Goal: Transaction & Acquisition: Purchase product/service

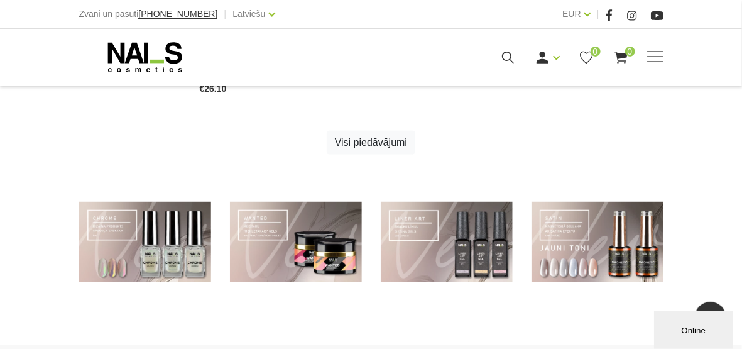
scroll to position [498, 0]
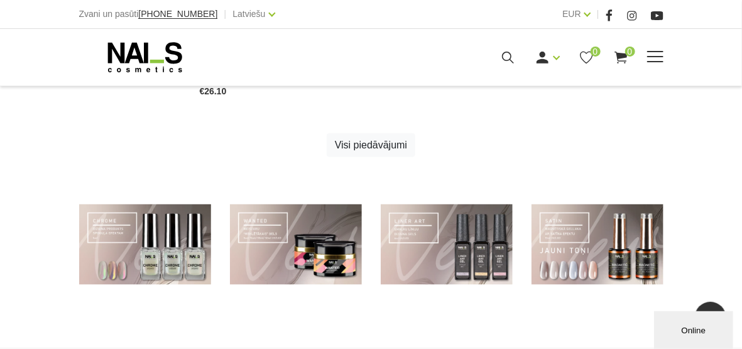
click at [647, 57] on span at bounding box center [655, 57] width 16 height 13
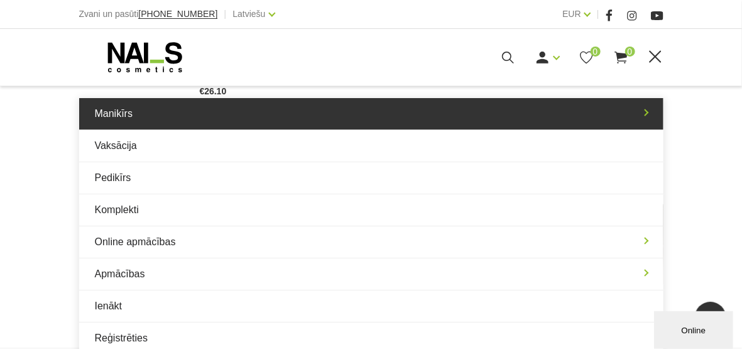
click at [114, 121] on link "Manikīrs" at bounding box center [371, 113] width 584 height 31
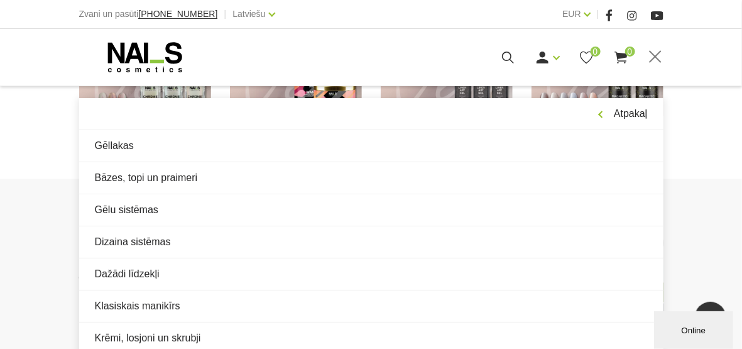
scroll to position [664, 0]
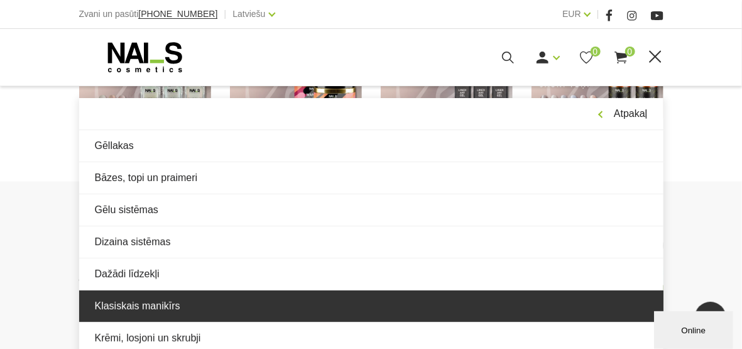
click at [144, 312] on link "Klasiskais manikīrs" at bounding box center [371, 305] width 584 height 31
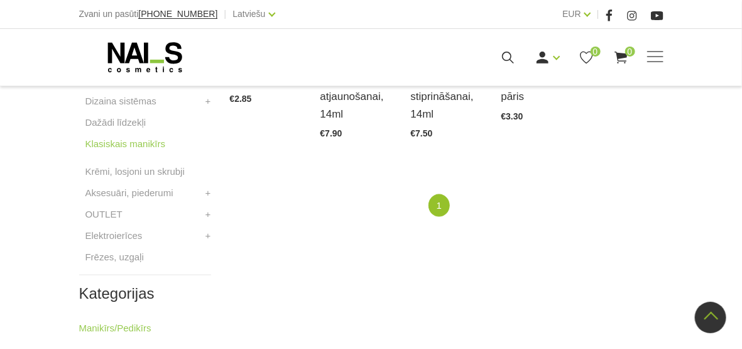
scroll to position [462, 0]
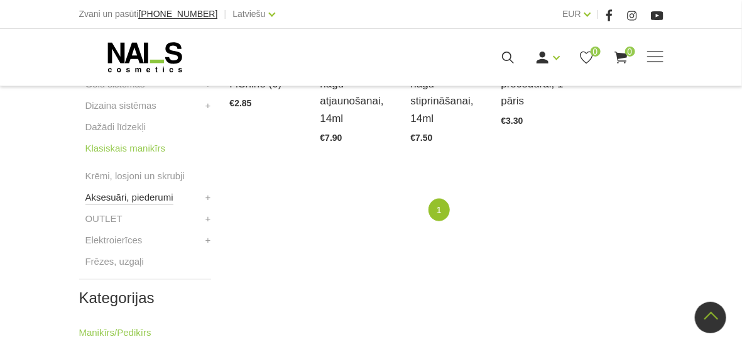
click at [114, 200] on link "Aksesuāri, piederumi" at bounding box center [129, 197] width 88 height 15
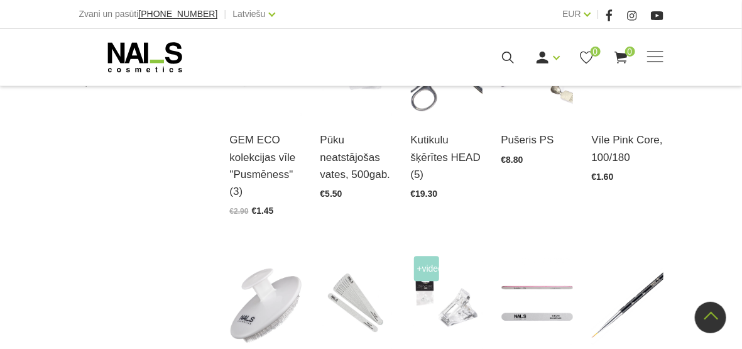
scroll to position [796, 0]
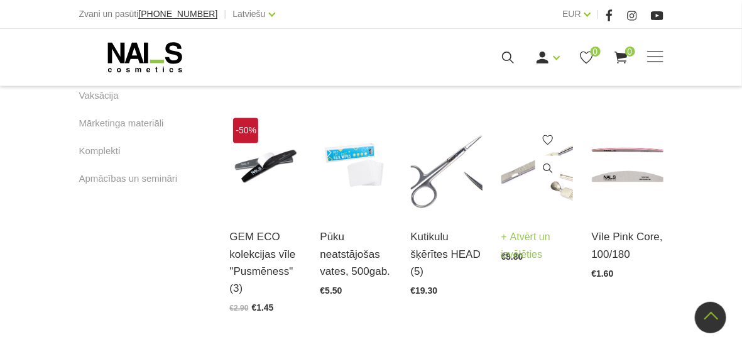
click at [533, 237] on link "Atvērt un izvēlēties" at bounding box center [537, 246] width 72 height 35
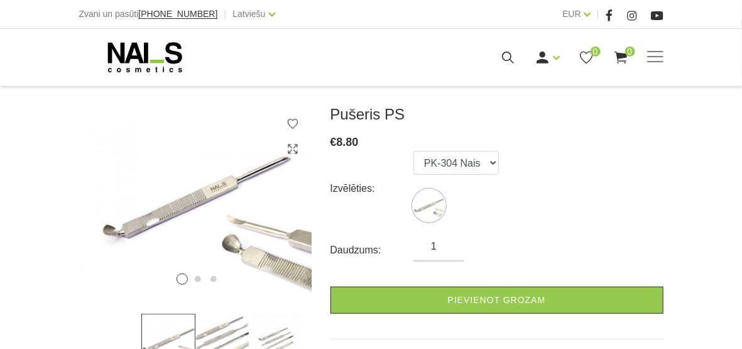
scroll to position [153, 0]
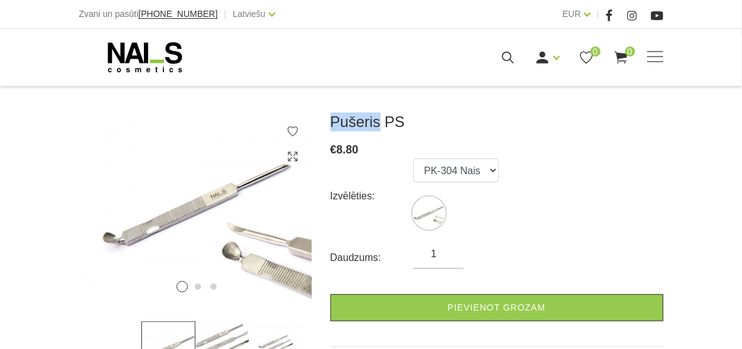
drag, startPoint x: 336, startPoint y: 123, endPoint x: 378, endPoint y: 121, distance: 42.1
click at [378, 121] on div "Pušeris PS € 8.80 Izvēlēties: PK-304 Nais Daudzums: 1 Pievienot grozam KODS: SK…" at bounding box center [497, 256] width 352 height 288
copy h3 "Pušeris"
